Goal: Transaction & Acquisition: Purchase product/service

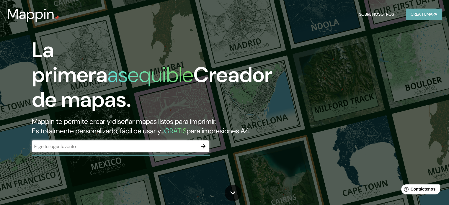
click at [412, 14] on font "Crea tu" at bounding box center [419, 14] width 16 height 5
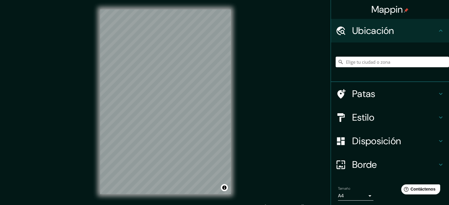
click at [232, 140] on div "© Mapbox © OpenStreetMap Improve this map" at bounding box center [166, 102] width 150 height 204
click at [375, 59] on input "Elige tu ciudad o zona" at bounding box center [392, 62] width 113 height 11
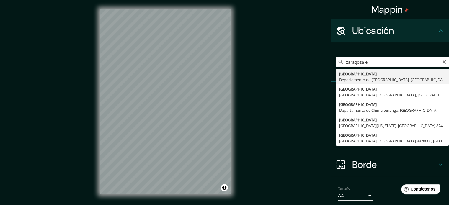
type input "[GEOGRAPHIC_DATA], [GEOGRAPHIC_DATA], [GEOGRAPHIC_DATA][PERSON_NAME]"
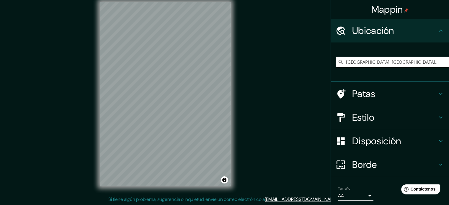
click at [438, 91] on icon at bounding box center [440, 93] width 7 height 7
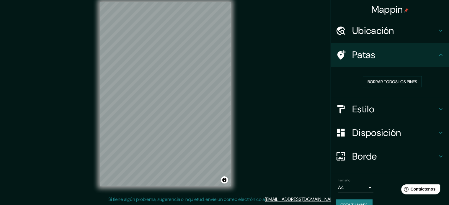
click at [232, 93] on div "© Mapbox © OpenStreetMap Improve this map" at bounding box center [166, 94] width 150 height 204
click at [435, 113] on div "Estilo" at bounding box center [390, 109] width 118 height 24
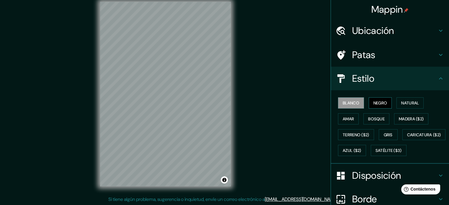
click at [385, 99] on button "Negro" at bounding box center [380, 102] width 23 height 11
click at [344, 102] on font "Blanco" at bounding box center [351, 102] width 17 height 5
click at [409, 103] on font "Natural" at bounding box center [410, 102] width 18 height 5
click at [237, 87] on div "© Mapbox © OpenStreetMap Improve this map" at bounding box center [166, 94] width 150 height 204
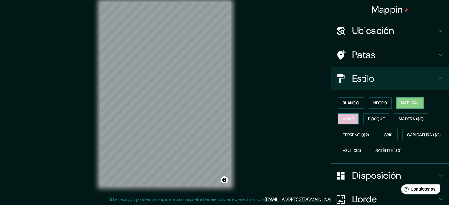
click at [350, 121] on button "Amar" at bounding box center [348, 118] width 21 height 11
click at [349, 123] on button "Amar" at bounding box center [348, 118] width 21 height 11
click at [404, 105] on font "Natural" at bounding box center [410, 102] width 18 height 5
click at [378, 117] on font "Bosque" at bounding box center [376, 118] width 17 height 5
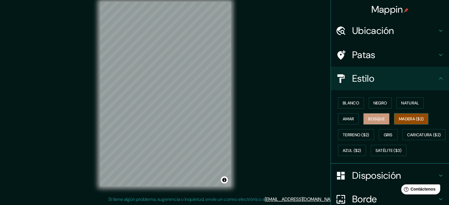
click at [422, 121] on button "Madera ($2)" at bounding box center [411, 118] width 34 height 11
click at [360, 132] on font "Terreno ($2)" at bounding box center [356, 134] width 27 height 5
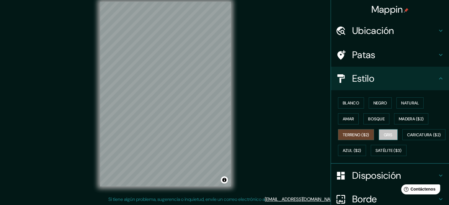
click at [380, 138] on button "Gris" at bounding box center [388, 134] width 19 height 11
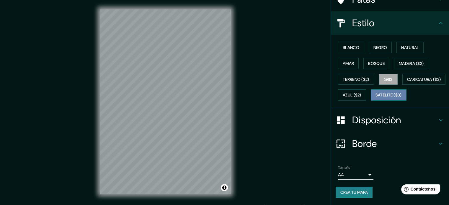
click at [371, 93] on button "Satélite ($3)" at bounding box center [389, 94] width 36 height 11
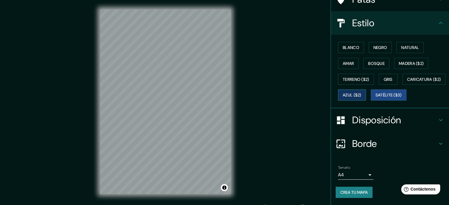
click at [366, 89] on button "Azul ($2)" at bounding box center [352, 94] width 28 height 11
click at [386, 76] on font "Gris" at bounding box center [388, 80] width 9 height 8
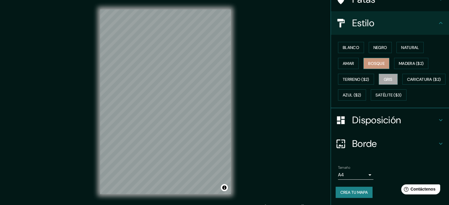
click at [378, 61] on font "Bosque" at bounding box center [376, 63] width 17 height 5
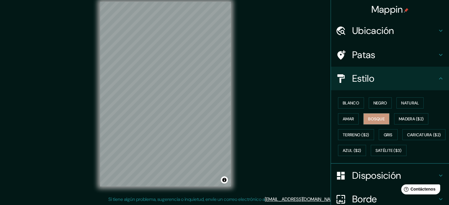
click at [439, 84] on div "Estilo" at bounding box center [390, 79] width 118 height 24
click at [439, 56] on icon at bounding box center [440, 54] width 7 height 7
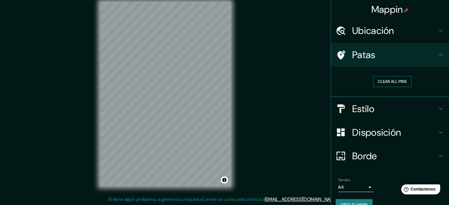
click at [401, 81] on button "Clear all pins" at bounding box center [392, 81] width 38 height 11
click at [433, 60] on div "Patas" at bounding box center [390, 55] width 118 height 24
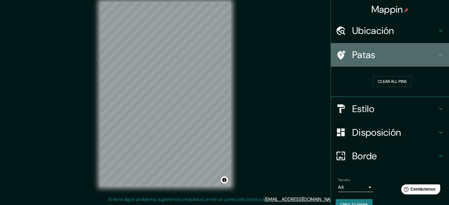
click at [437, 54] on icon at bounding box center [440, 54] width 7 height 7
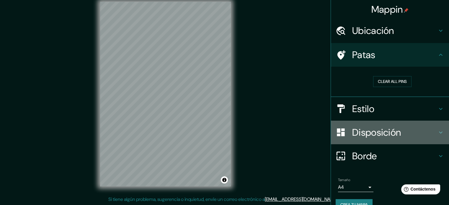
click at [439, 132] on icon at bounding box center [441, 132] width 4 height 2
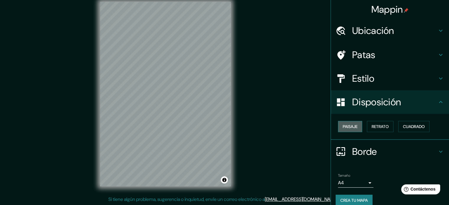
click at [355, 128] on button "Paisaje" at bounding box center [350, 126] width 24 height 11
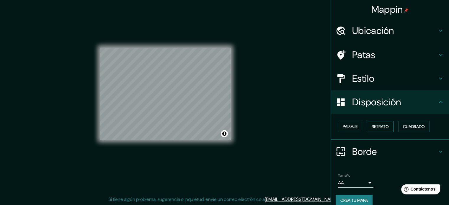
click at [367, 127] on button "Retrato" at bounding box center [380, 126] width 27 height 11
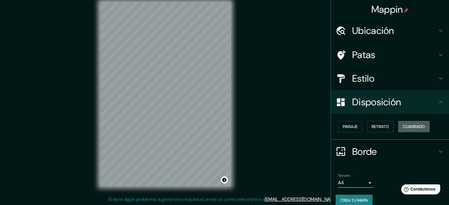
click at [412, 125] on font "Cuadrado" at bounding box center [414, 126] width 22 height 5
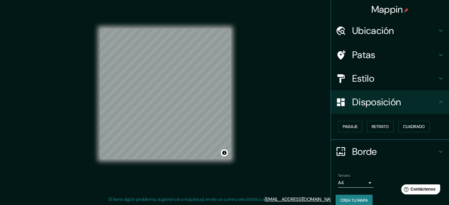
click at [440, 92] on div "Disposición" at bounding box center [390, 102] width 118 height 24
click at [436, 145] on div "Borde" at bounding box center [390, 152] width 118 height 24
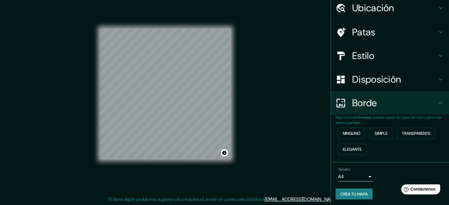
scroll to position [24, 0]
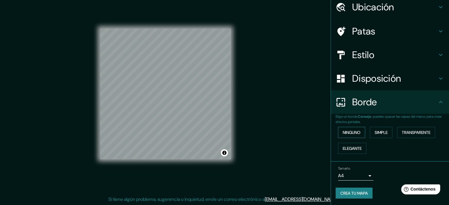
click at [343, 132] on font "Ninguno" at bounding box center [352, 132] width 18 height 5
click at [349, 148] on font "Elegante" at bounding box center [352, 148] width 19 height 5
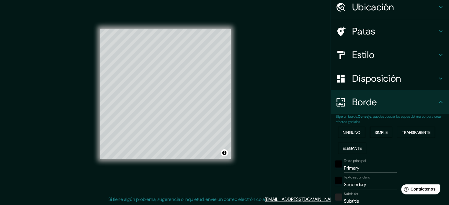
click at [381, 129] on font "Simple" at bounding box center [381, 133] width 13 height 8
click at [412, 126] on div "Ninguno Simple Transparente Elegante" at bounding box center [392, 141] width 113 height 32
click at [413, 130] on font "Transparente" at bounding box center [416, 132] width 29 height 5
